Goal: Task Accomplishment & Management: Use online tool/utility

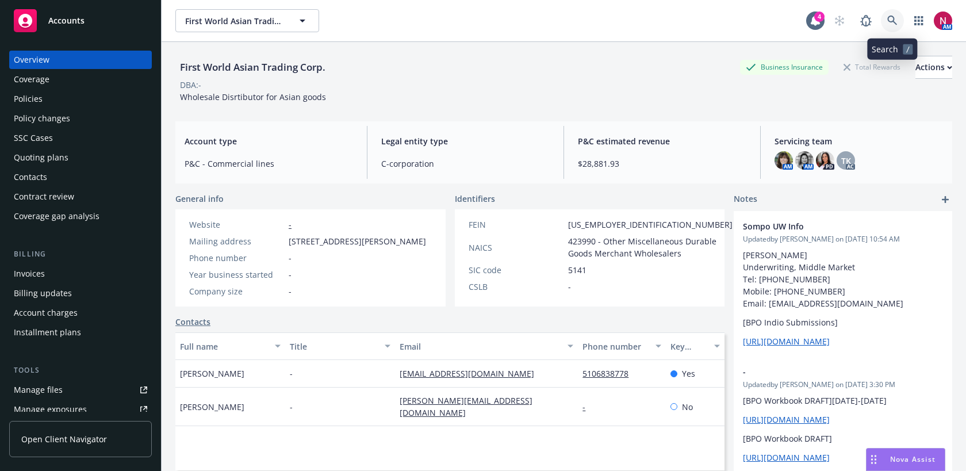
click at [895, 19] on icon at bounding box center [892, 21] width 10 height 10
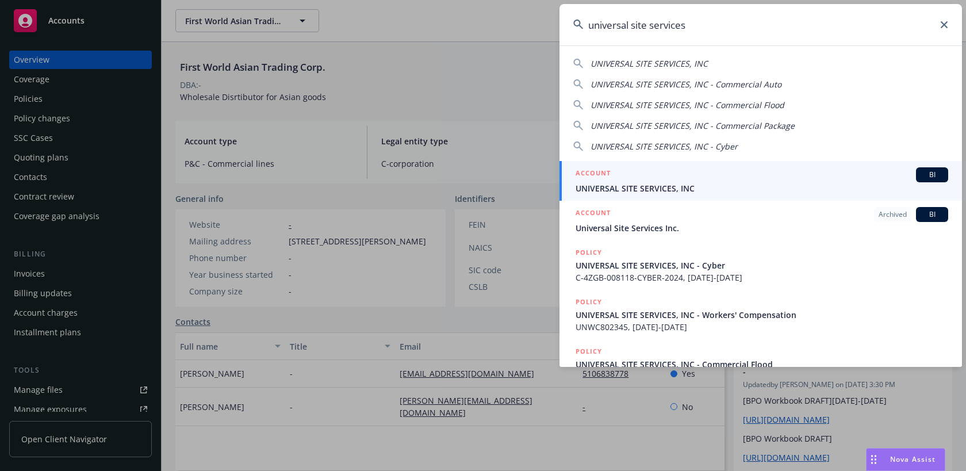
type input "universal site services"
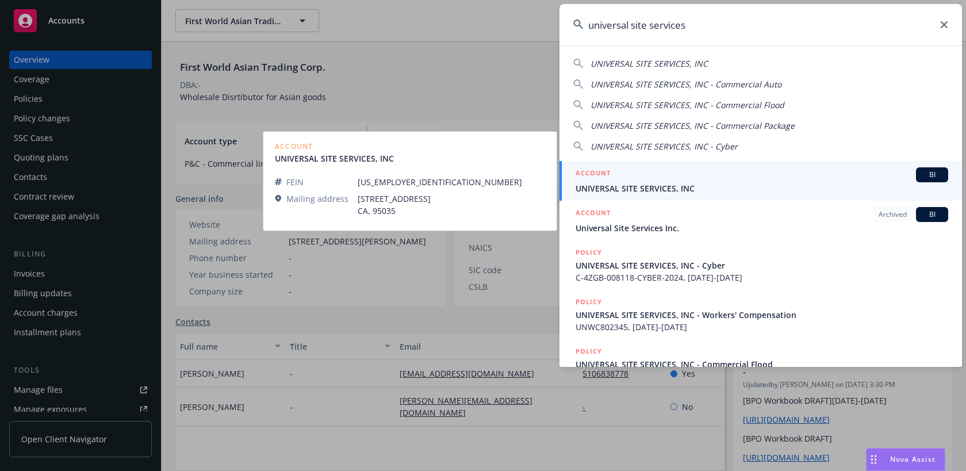
click at [763, 179] on div "ACCOUNT BI" at bounding box center [762, 174] width 373 height 15
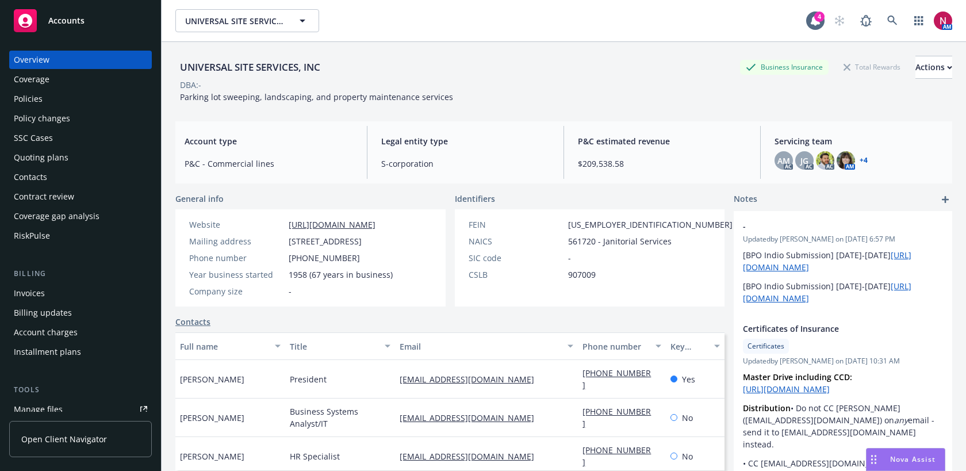
click at [72, 160] on div "Quoting plans" at bounding box center [80, 157] width 133 height 18
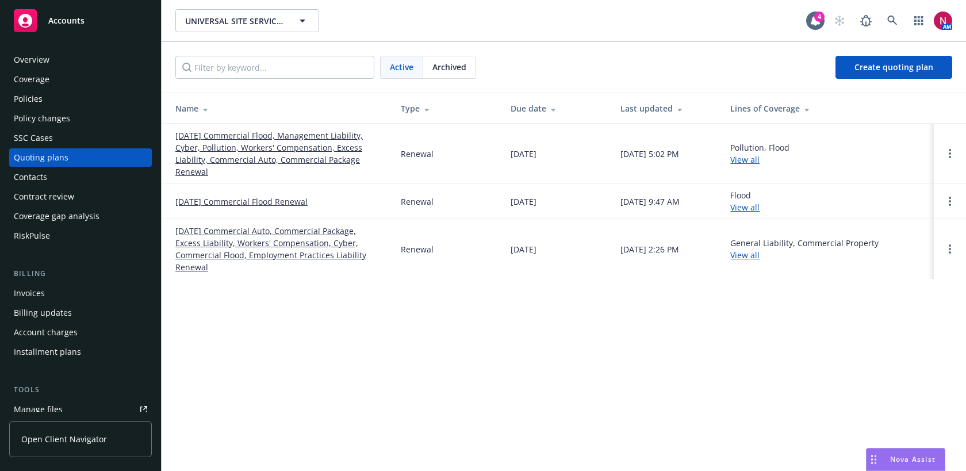
click at [216, 145] on link "[DATE] Commercial Flood, Management Liability, Cyber, Pollution, Workers' Compe…" at bounding box center [278, 153] width 207 height 48
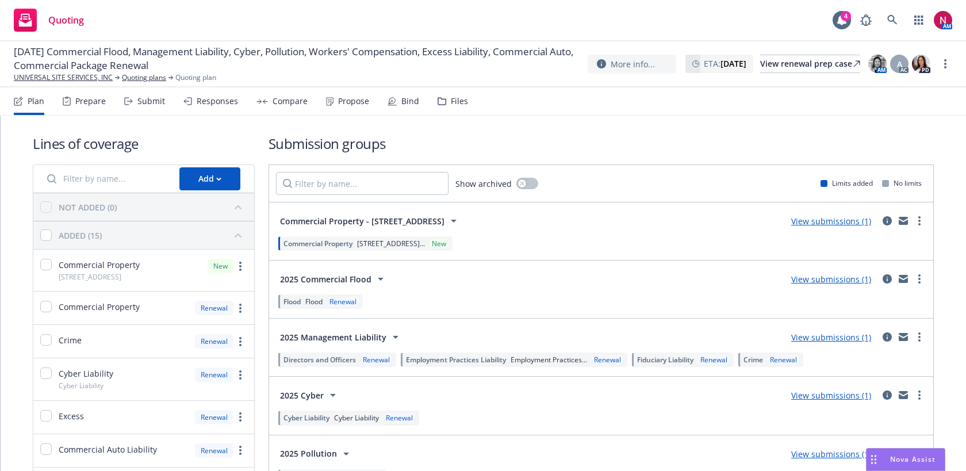
click at [154, 100] on div "Submit" at bounding box center [151, 101] width 28 height 9
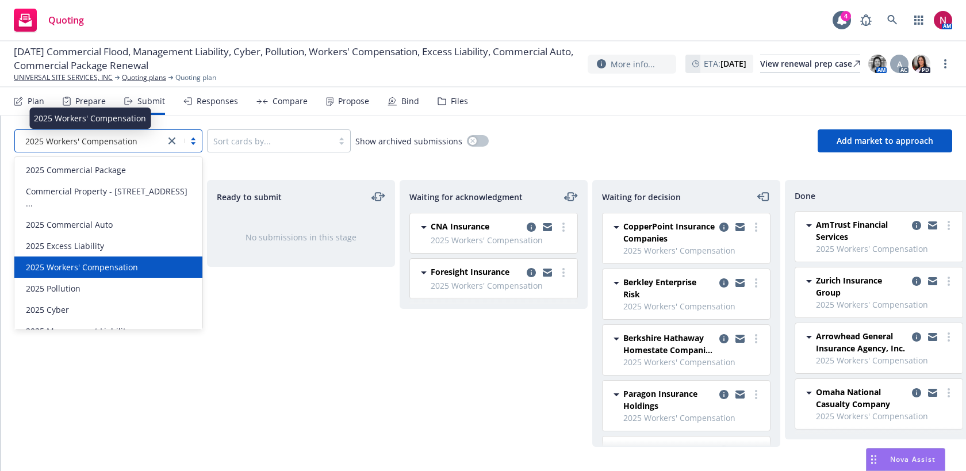
click at [127, 143] on span "2025 Workers' Compensation" at bounding box center [81, 141] width 112 height 12
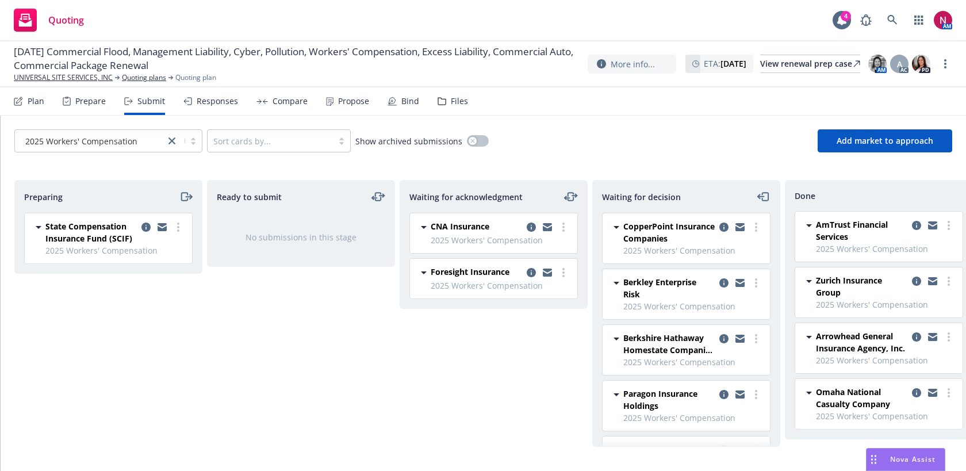
click at [458, 116] on div "2025 Workers' Compensation Sort cards by... Show archived submissions Add marke…" at bounding box center [483, 141] width 965 height 51
click at [458, 118] on div "2025 Workers' Compensation Sort cards by... Show archived submissions Add marke…" at bounding box center [483, 141] width 965 height 51
click at [869, 137] on span "Add market to approach" at bounding box center [885, 140] width 97 height 11
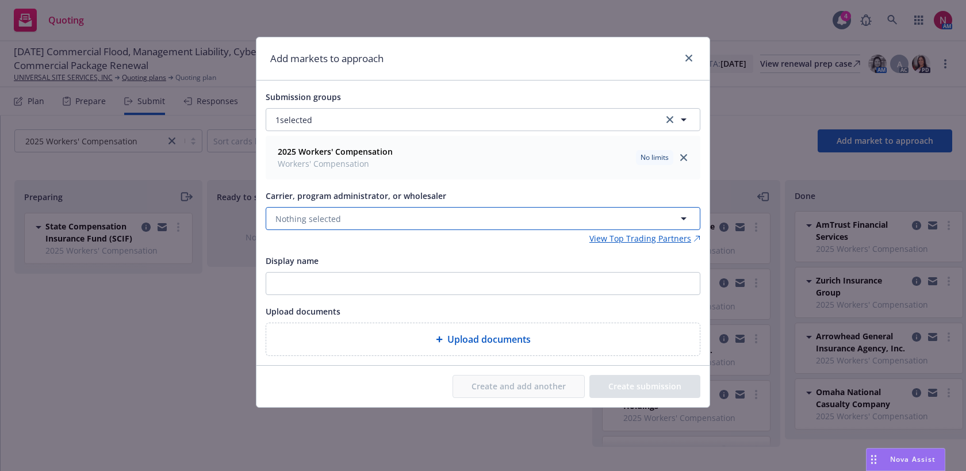
click at [459, 219] on button "Nothing selected" at bounding box center [483, 218] width 435 height 23
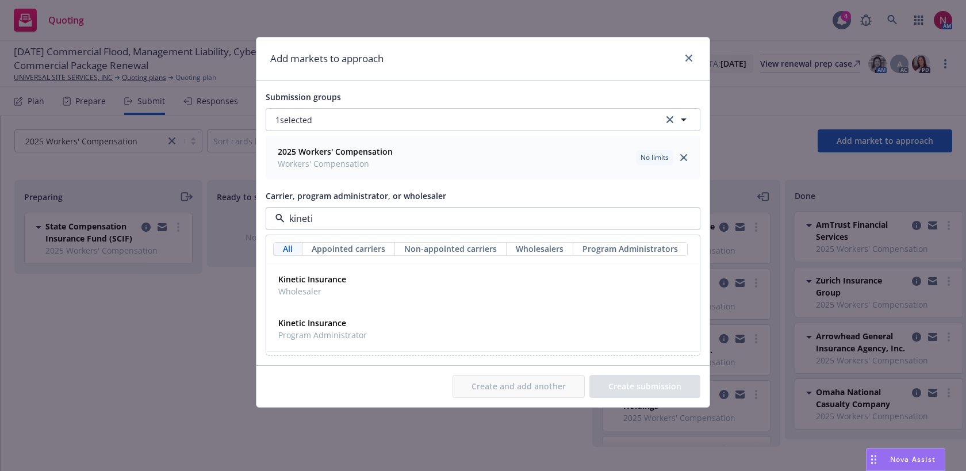
type input "kinetic"
click at [476, 334] on div "Kinetic Insurance Program Administrator" at bounding box center [483, 329] width 419 height 29
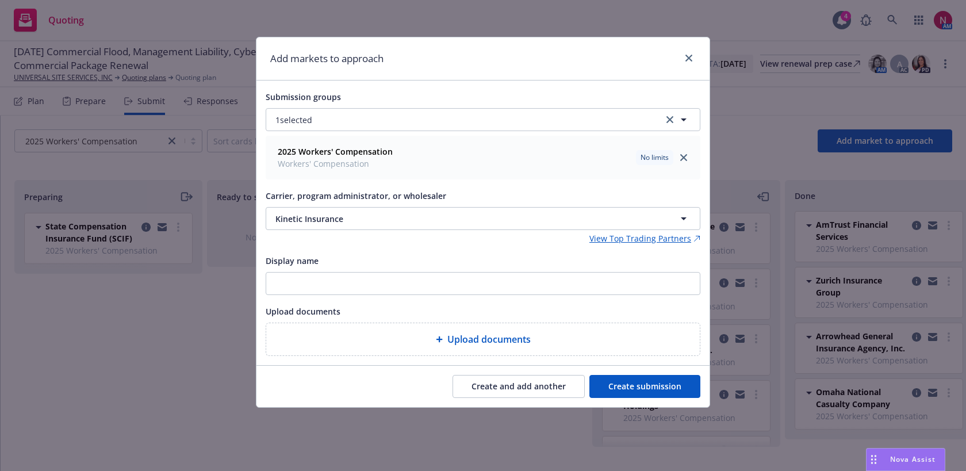
click at [643, 388] on button "Create submission" at bounding box center [644, 386] width 111 height 23
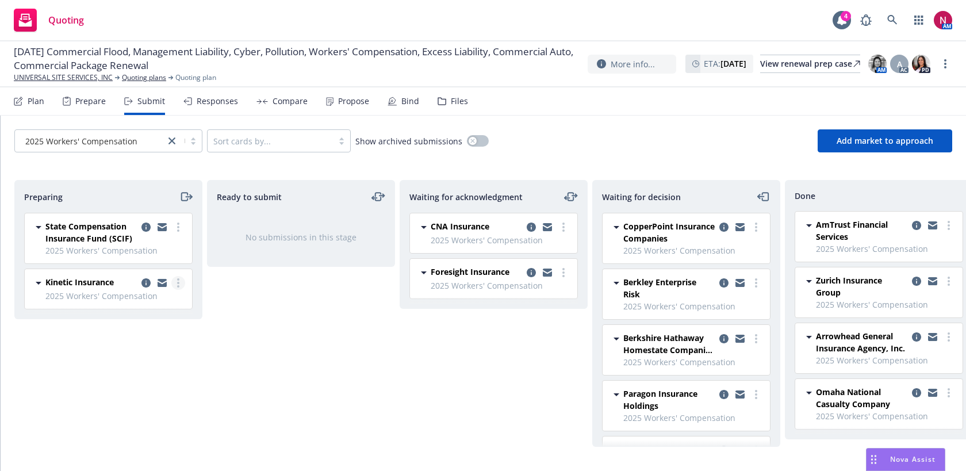
click at [180, 283] on link "more" at bounding box center [178, 283] width 14 height 14
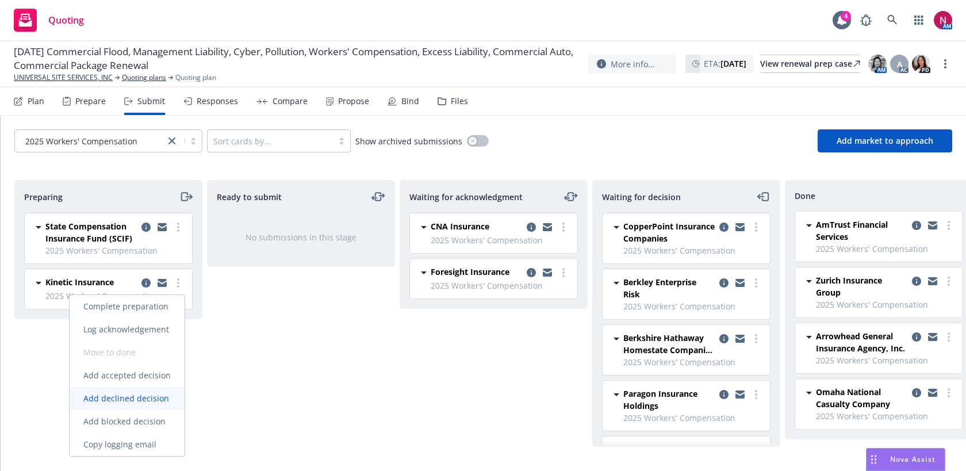
click at [159, 397] on span "Add declined decision" at bounding box center [126, 398] width 113 height 11
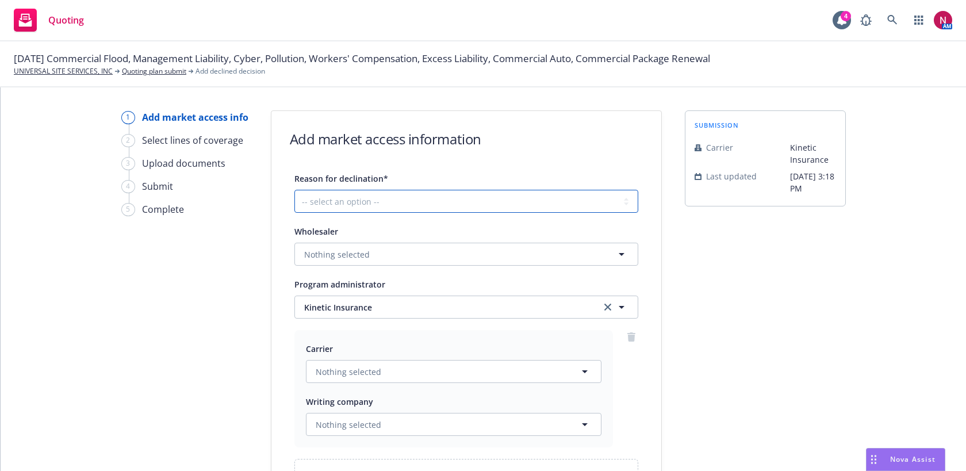
click at [456, 194] on select "-- select an option -- Cannot compete with other markets Carrier non-renewed Ca…" at bounding box center [466, 201] width 344 height 23
select select "DOES_NOT_FIT_UNDERWRITER_APPETITE"
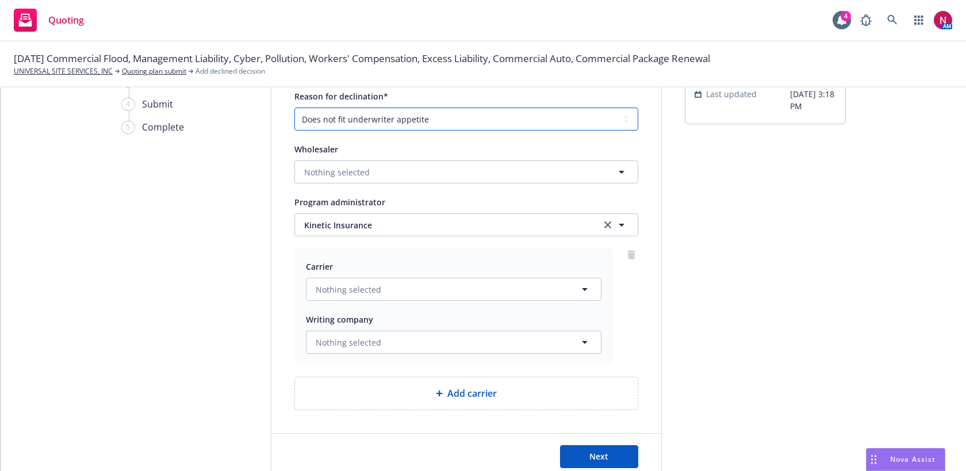
scroll to position [114, 0]
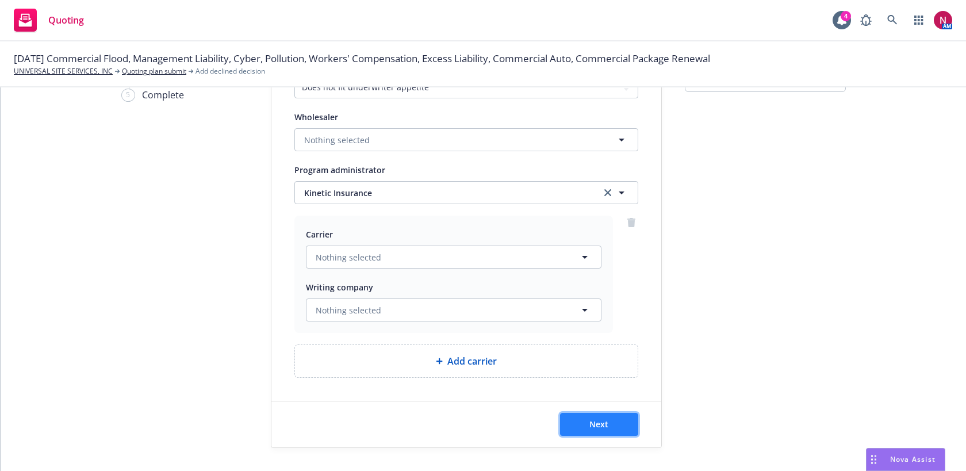
click at [589, 424] on span "Next" at bounding box center [598, 424] width 19 height 11
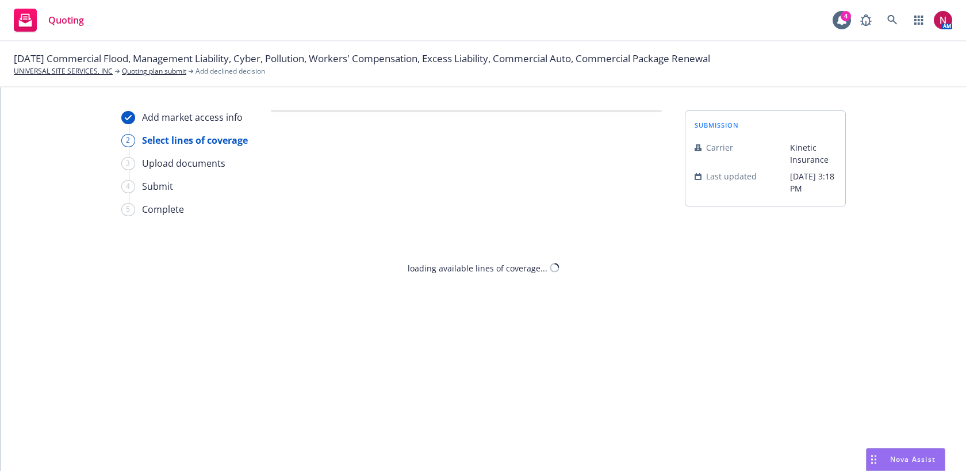
scroll to position [0, 0]
select select "DOES_NOT_FIT_UNDERWRITER_APPETITE"
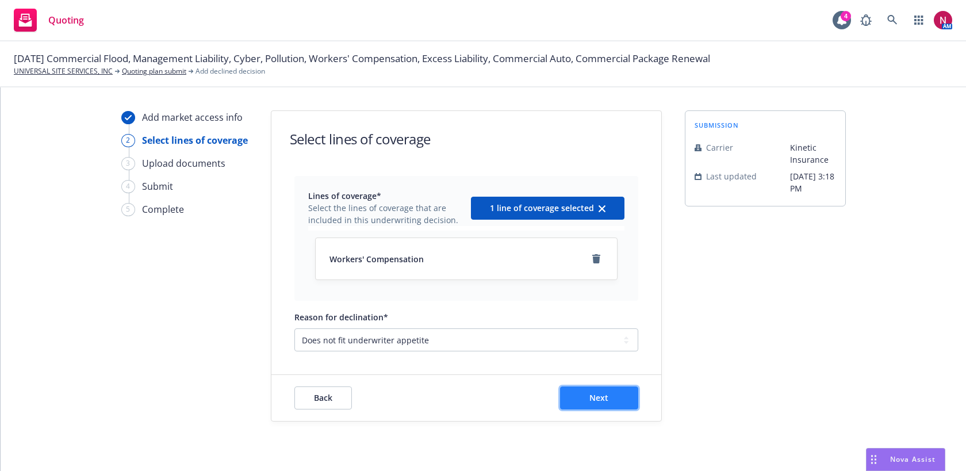
click at [587, 398] on button "Next" at bounding box center [599, 397] width 78 height 23
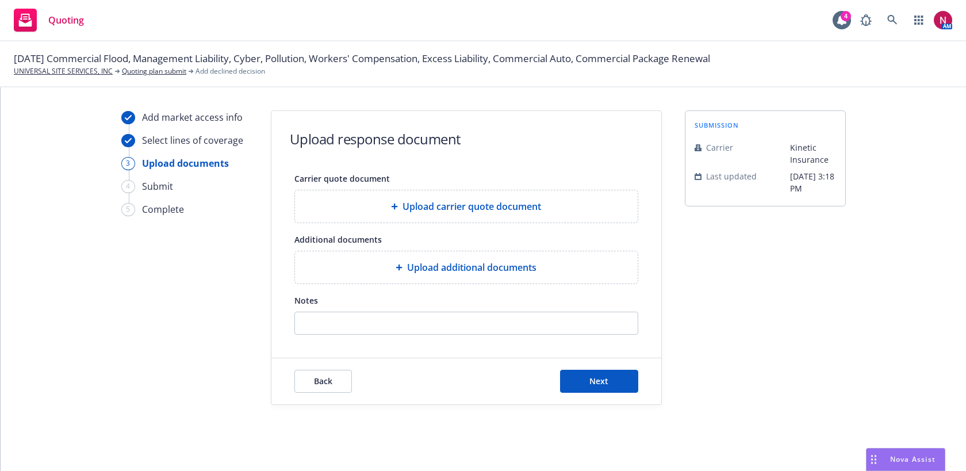
click at [502, 309] on div "Notes" at bounding box center [466, 313] width 344 height 41
click at [502, 316] on input "Notes" at bounding box center [466, 323] width 343 height 22
paste input "Thanks, I hope you're doing great as well. I appreciate the feedback - With Jan…"
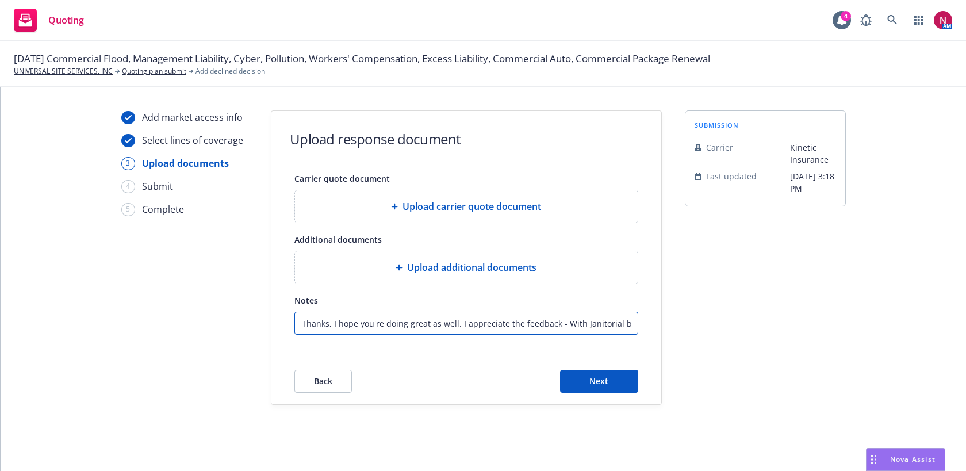
scroll to position [0, 1776]
type input "Thanks, I hope you're doing great as well. I appreciate the feedback - With Jan…"
click at [592, 374] on button "Next" at bounding box center [599, 381] width 78 height 23
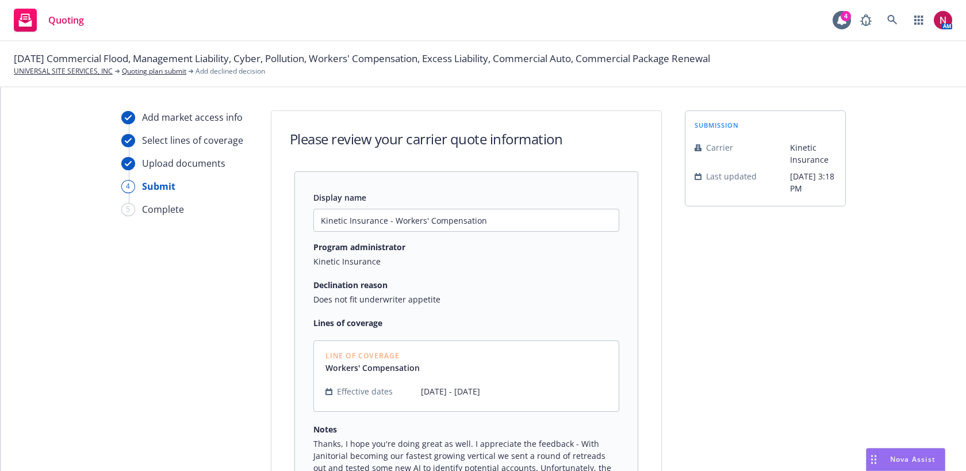
scroll to position [198, 0]
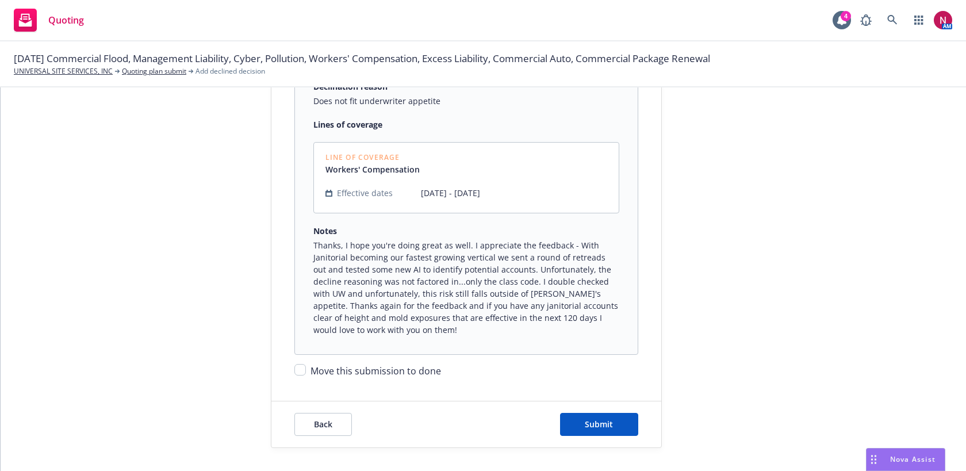
click at [396, 371] on span "Move this submission to done" at bounding box center [376, 371] width 131 height 13
click at [306, 371] on input "Move this submission to done" at bounding box center [300, 370] width 12 height 12
checkbox input "true"
click at [628, 415] on button "Submit" at bounding box center [599, 424] width 78 height 23
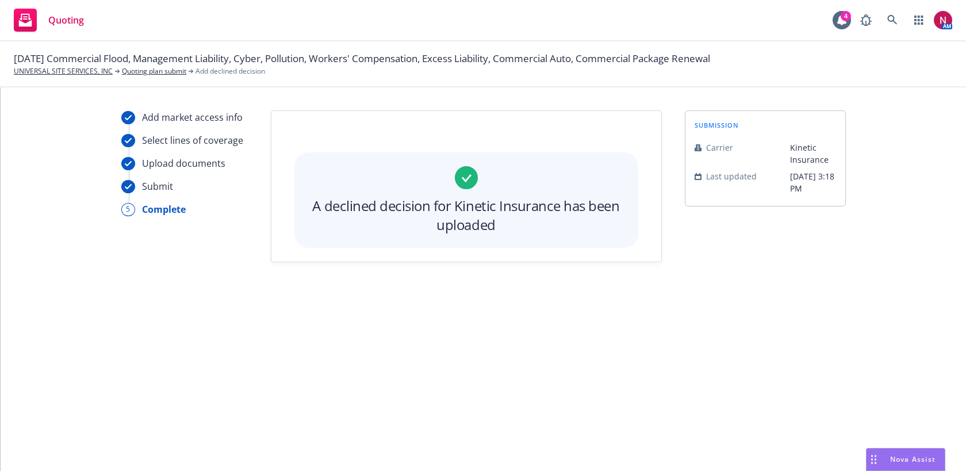
scroll to position [0, 0]
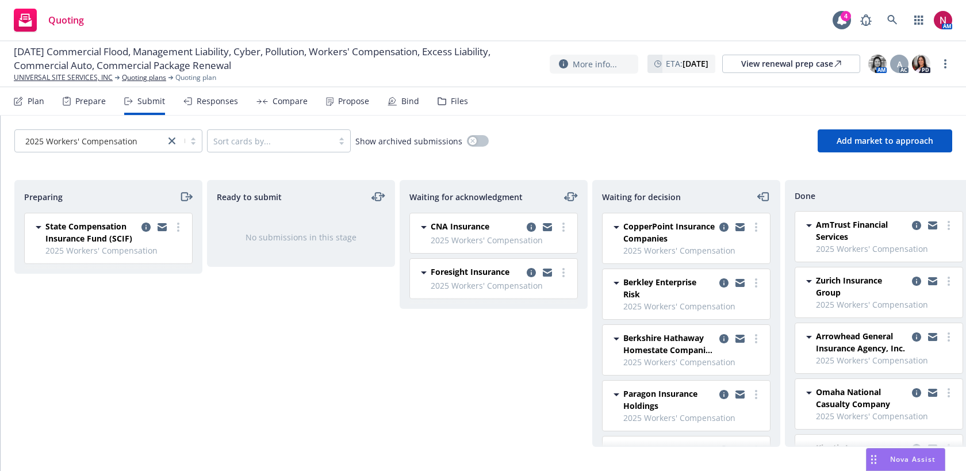
scroll to position [38, 0]
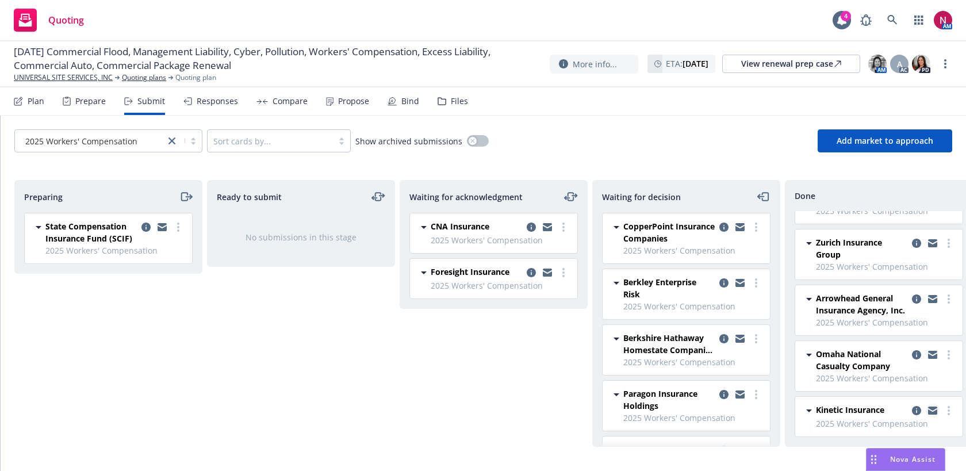
click at [933, 408] on icon "copy logging email" at bounding box center [932, 409] width 9 height 4
click at [890, 18] on icon at bounding box center [892, 20] width 10 height 10
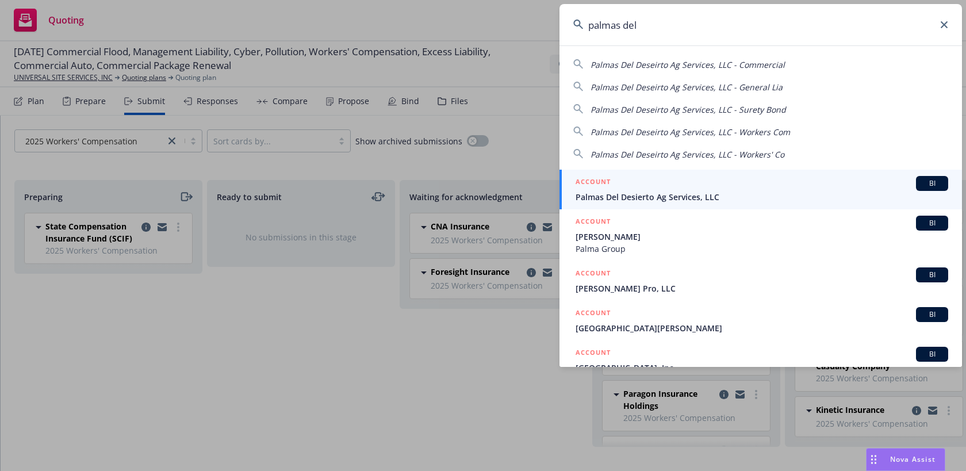
type input "palmas del"
click at [749, 194] on span "Palmas Del Desierto Ag Services, LLC" at bounding box center [762, 197] width 373 height 12
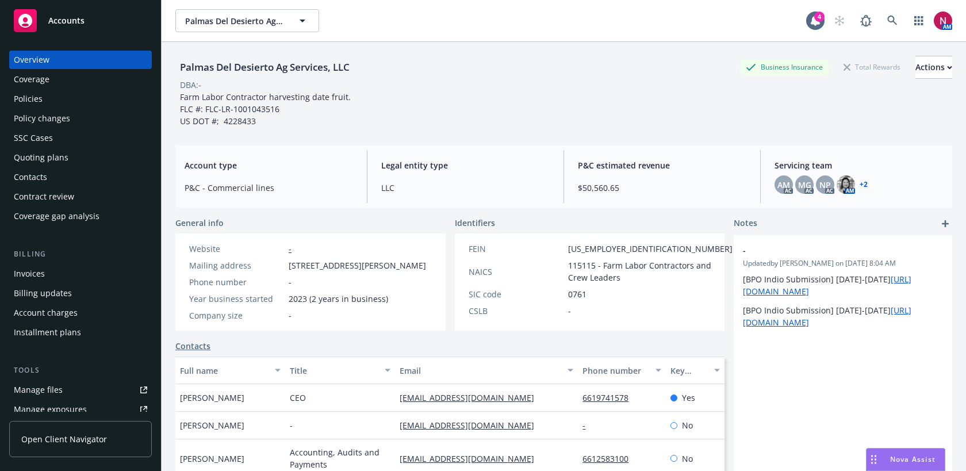
click at [37, 94] on div "Policies" at bounding box center [28, 99] width 29 height 18
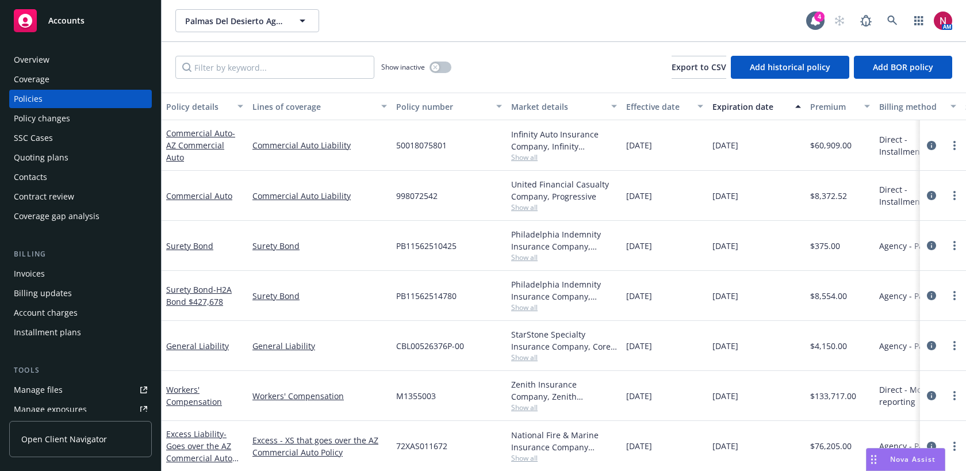
scroll to position [51, 0]
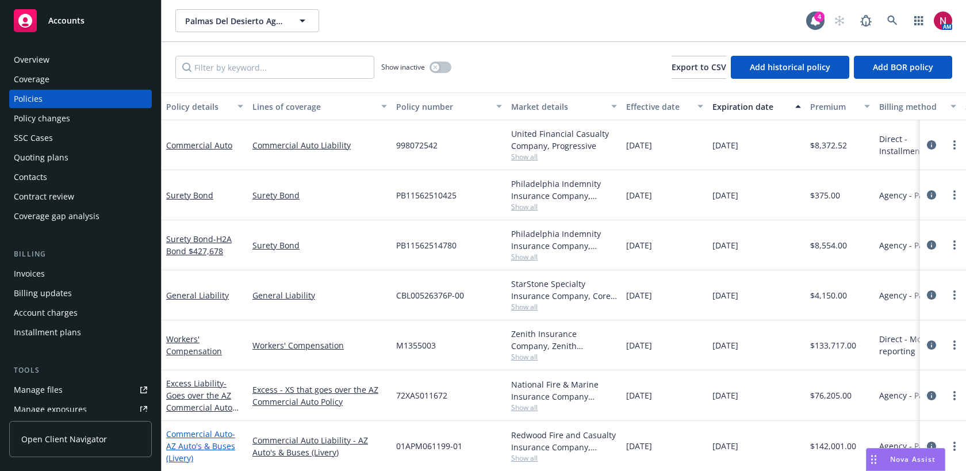
click at [200, 434] on link "Commercial Auto - AZ Auto's & Buses (Livery)" at bounding box center [200, 445] width 69 height 35
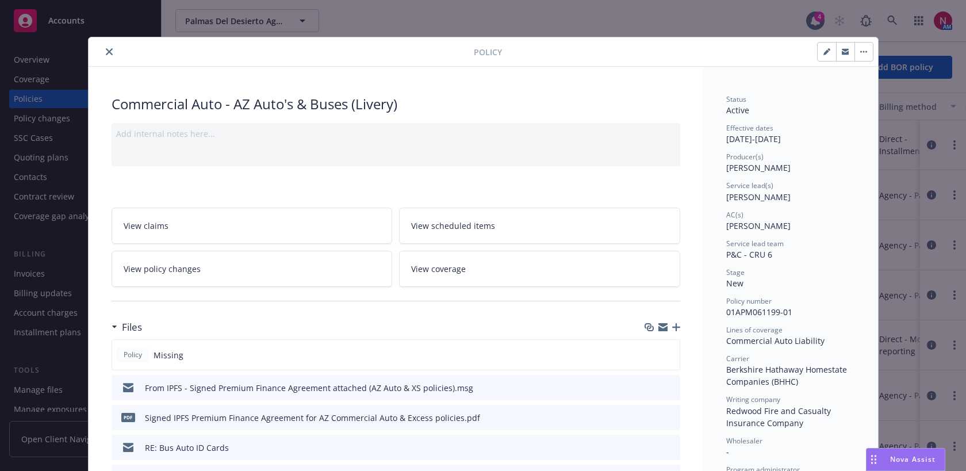
click at [108, 55] on icon "close" at bounding box center [109, 51] width 7 height 7
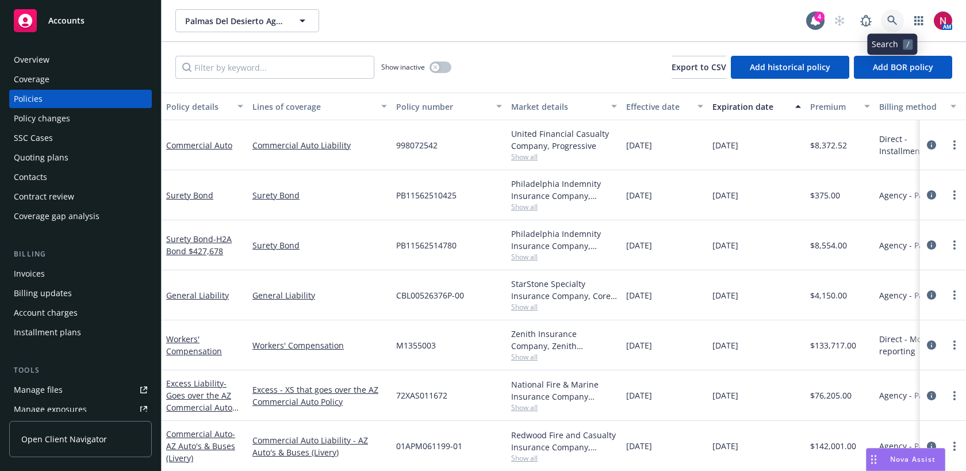
click at [886, 18] on link at bounding box center [892, 20] width 23 height 23
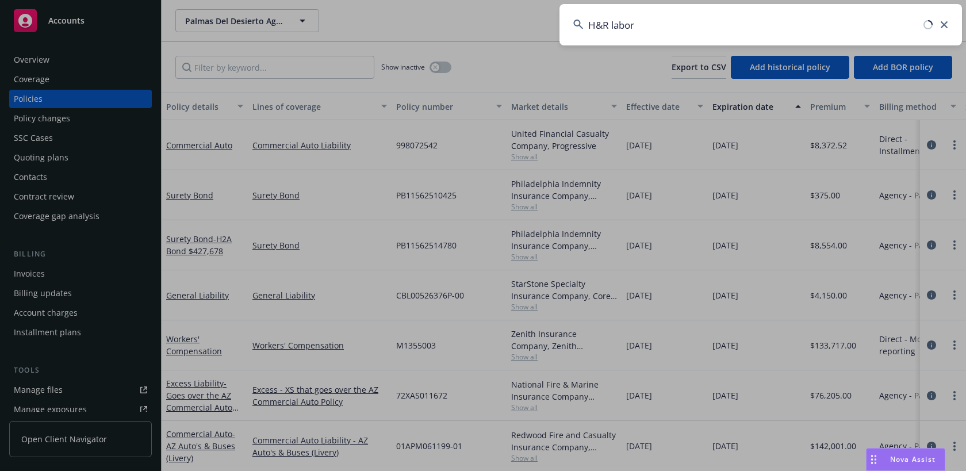
type input "H&R labor"
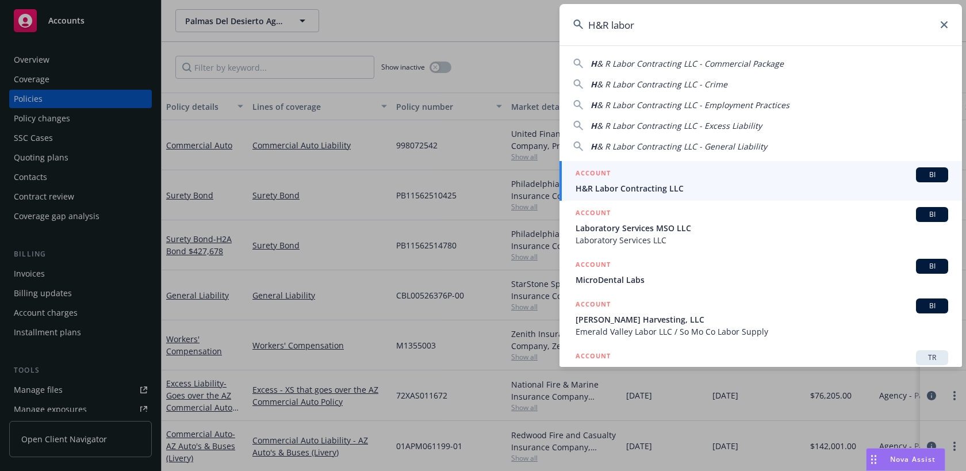
click at [779, 174] on div "ACCOUNT BI" at bounding box center [762, 174] width 373 height 15
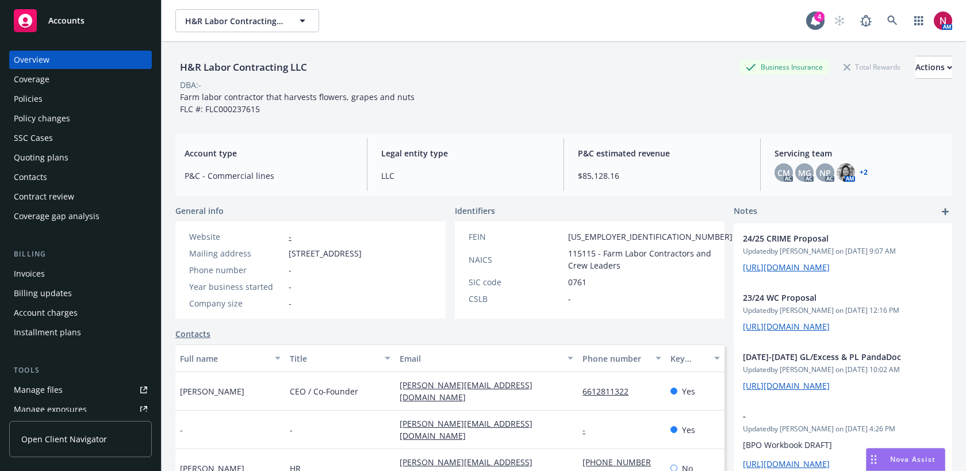
click at [29, 102] on div "Policies" at bounding box center [28, 99] width 29 height 18
